Goal: Navigation & Orientation: Find specific page/section

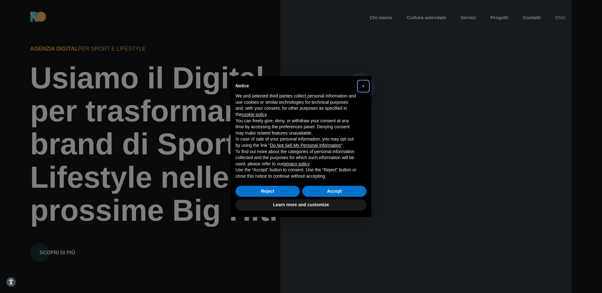
click at [360, 87] on button "×" at bounding box center [363, 86] width 10 height 10
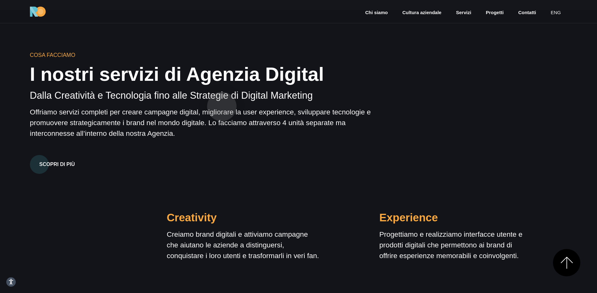
scroll to position [472, 0]
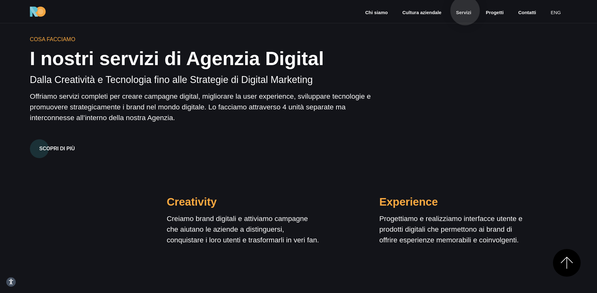
click at [465, 11] on link "Servizi" at bounding box center [463, 12] width 16 height 7
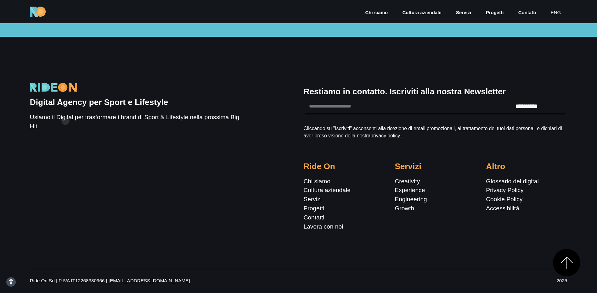
scroll to position [1886, 0]
click at [529, 13] on link "Contatti" at bounding box center [527, 12] width 19 height 7
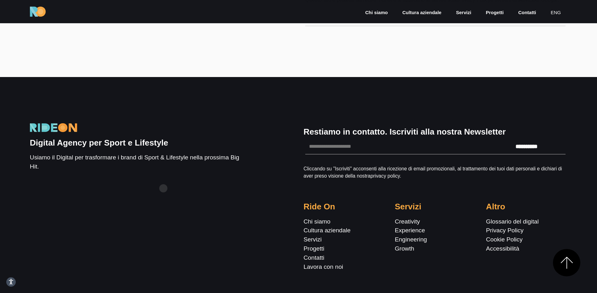
scroll to position [567, 0]
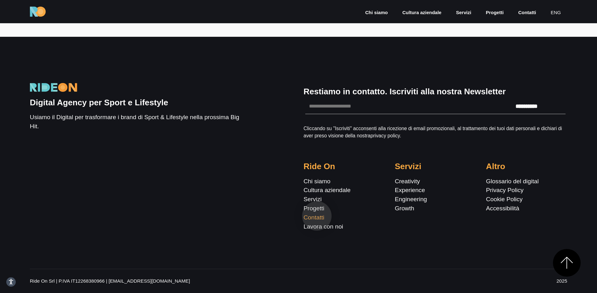
click at [321, 217] on link "Contatti" at bounding box center [314, 217] width 21 height 7
